Goal: Task Accomplishment & Management: Check status

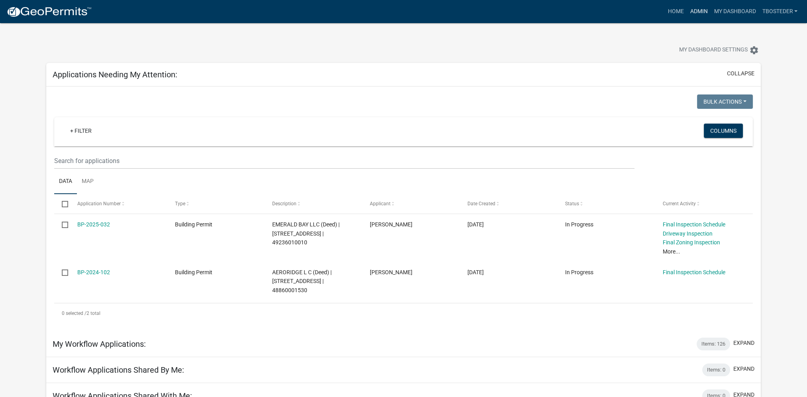
drag, startPoint x: 705, startPoint y: 12, endPoint x: 700, endPoint y: 20, distance: 9.5
click at [705, 12] on link "Admin" at bounding box center [699, 11] width 24 height 15
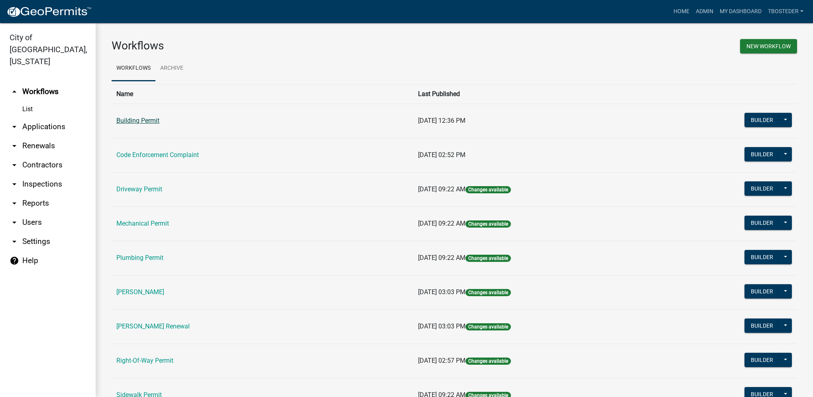
click at [155, 121] on link "Building Permit" at bounding box center [137, 121] width 43 height 8
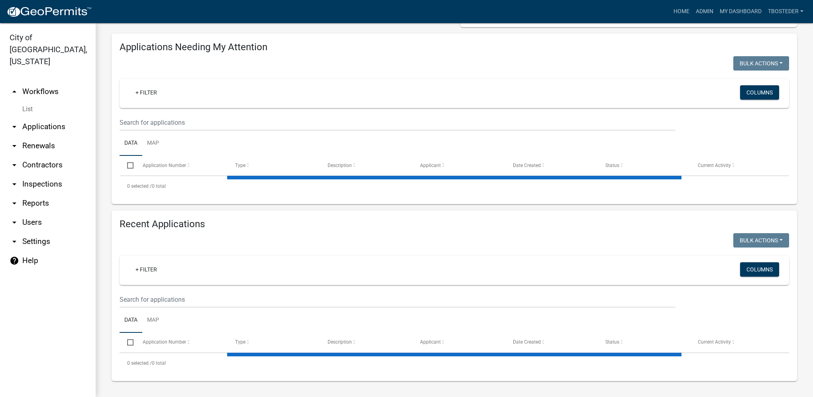
select select "1: 25"
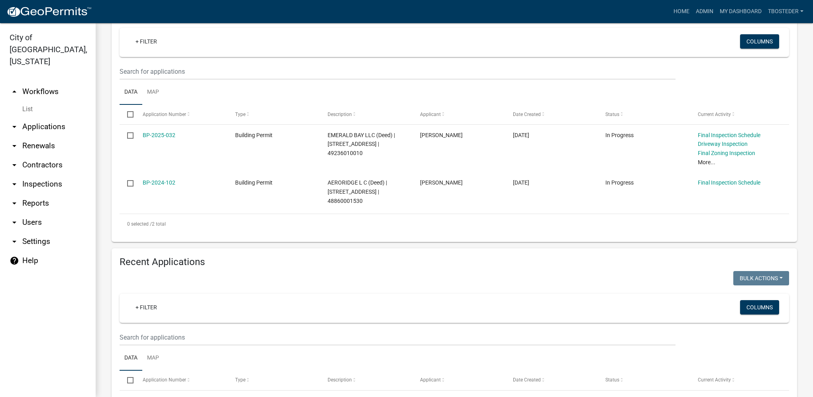
scroll to position [202, 0]
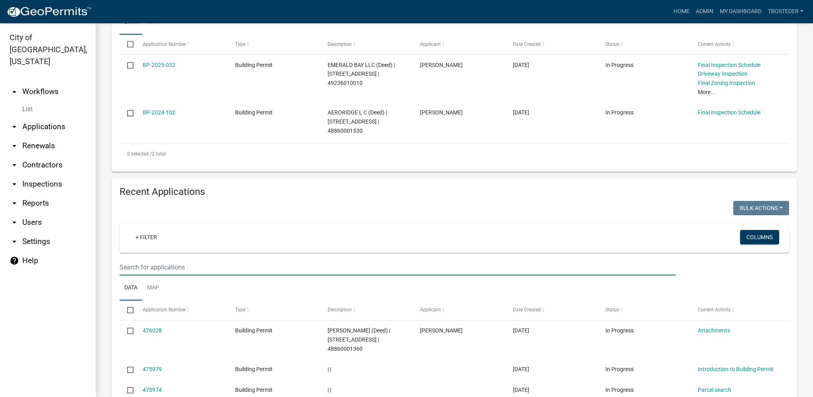
click at [167, 269] on input "text" at bounding box center [398, 267] width 556 height 16
type input "[PERSON_NAME]"
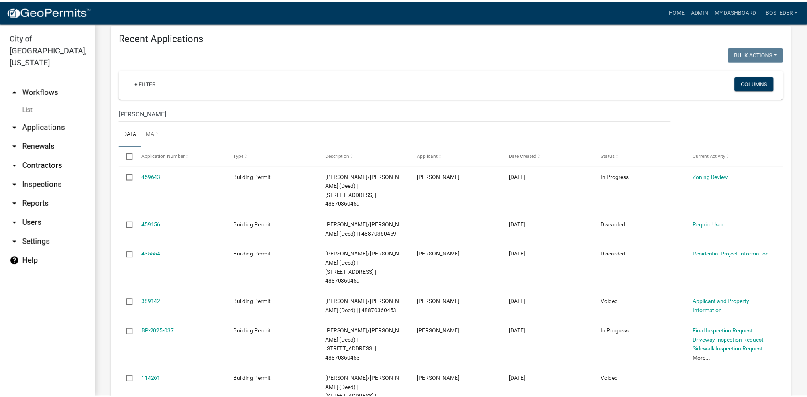
scroll to position [362, 0]
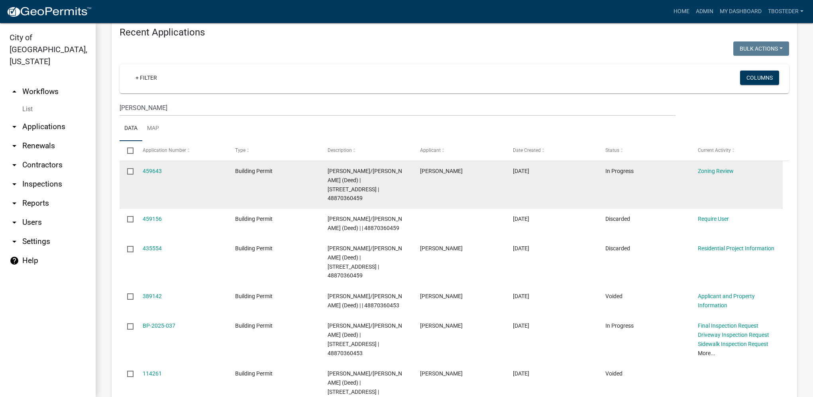
drag, startPoint x: 515, startPoint y: 174, endPoint x: 534, endPoint y: 169, distance: 19.7
click at [529, 169] on span "[DATE]" at bounding box center [521, 171] width 16 height 6
drag, startPoint x: 534, startPoint y: 169, endPoint x: 531, endPoint y: 175, distance: 7.0
click at [529, 174] on span "[DATE]" at bounding box center [521, 171] width 16 height 6
click at [388, 179] on div "[PERSON_NAME]/[PERSON_NAME] (Deed) | [STREET_ADDRESS] | 48870360459" at bounding box center [366, 185] width 77 height 36
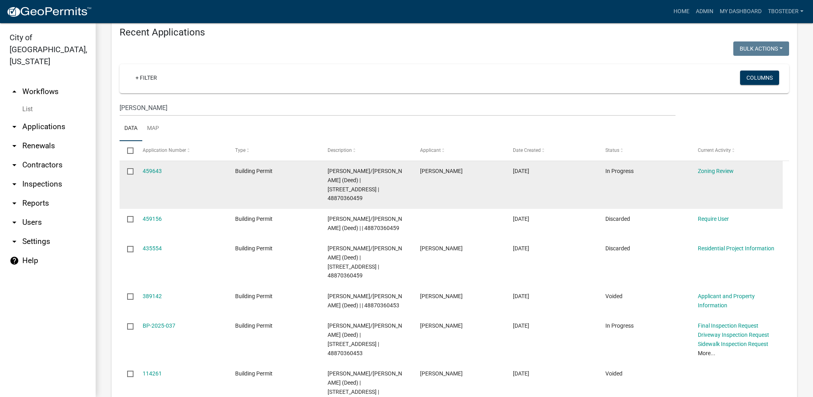
drag, startPoint x: 421, startPoint y: 173, endPoint x: 458, endPoint y: 179, distance: 37.2
click at [458, 179] on datatable-body-cell "[PERSON_NAME]" at bounding box center [459, 185] width 92 height 48
drag, startPoint x: 458, startPoint y: 179, endPoint x: 444, endPoint y: 175, distance: 13.9
click at [444, 174] on span "[PERSON_NAME]" at bounding box center [441, 171] width 43 height 6
click at [436, 174] on span "[PERSON_NAME]" at bounding box center [441, 171] width 43 height 6
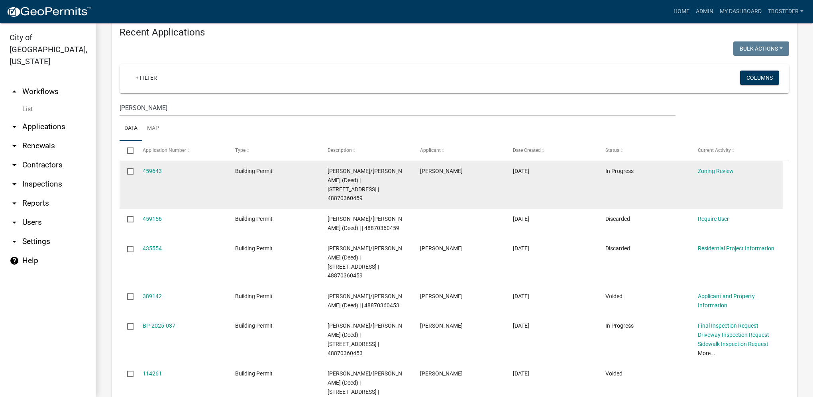
drag, startPoint x: 419, startPoint y: 173, endPoint x: 460, endPoint y: 165, distance: 42.0
click at [460, 165] on datatable-body-cell "[PERSON_NAME]" at bounding box center [459, 185] width 92 height 48
drag, startPoint x: 460, startPoint y: 165, endPoint x: 450, endPoint y: 190, distance: 27.0
click at [450, 187] on datatable-body-cell "[PERSON_NAME]" at bounding box center [459, 185] width 92 height 48
click at [437, 174] on span "[PERSON_NAME]" at bounding box center [441, 171] width 43 height 6
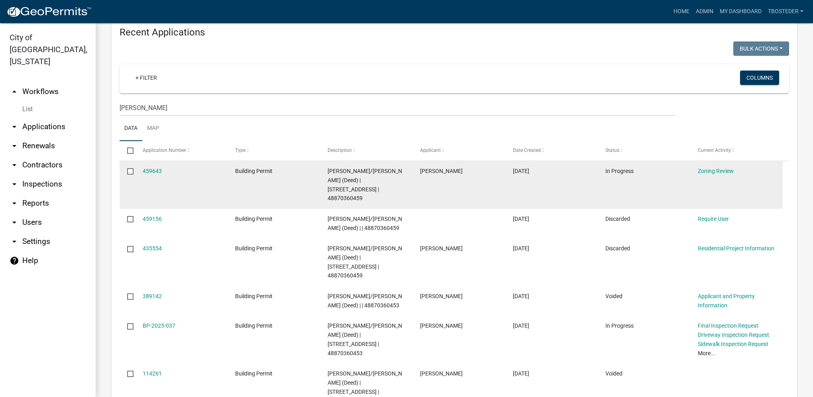
click at [440, 187] on datatable-body-cell "[PERSON_NAME]" at bounding box center [459, 185] width 92 height 48
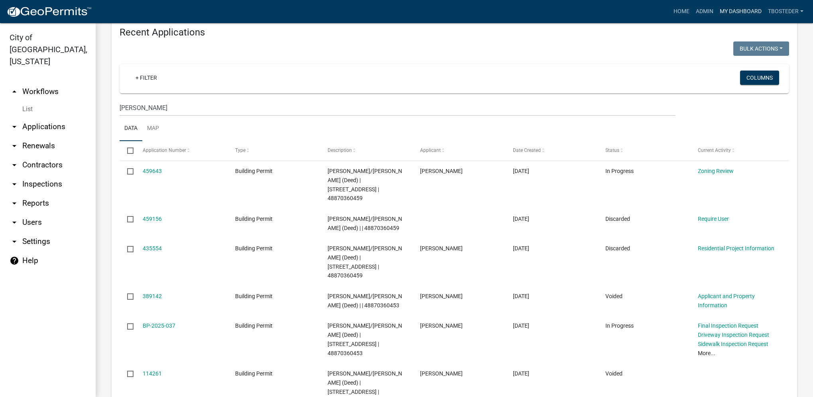
click at [751, 9] on link "My Dashboard" at bounding box center [741, 11] width 48 height 15
